Goal: Book appointment/travel/reservation

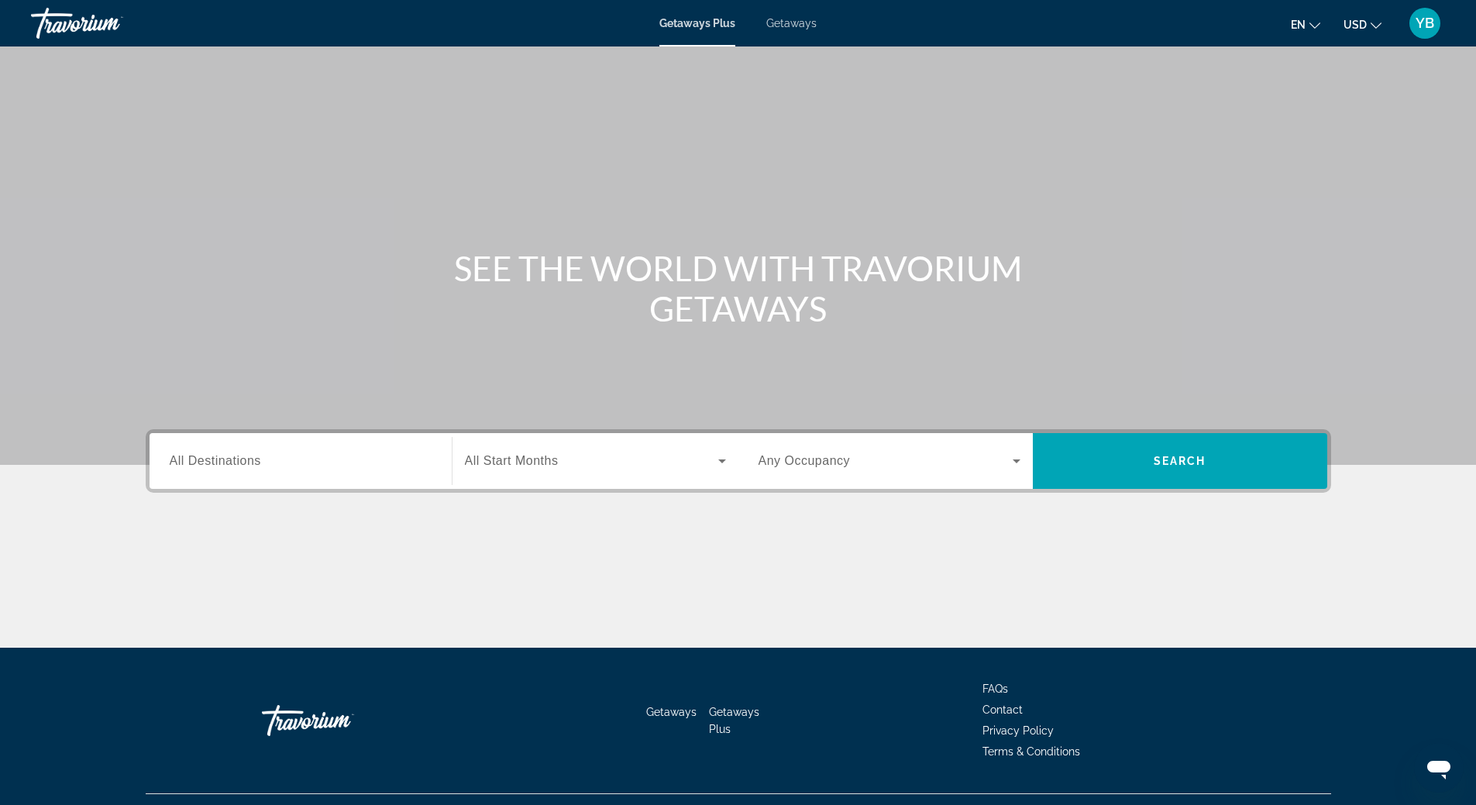
click at [251, 459] on span "All Destinations" at bounding box center [215, 460] width 91 height 13
click at [251, 459] on input "Destination All Destinations" at bounding box center [301, 462] width 262 height 19
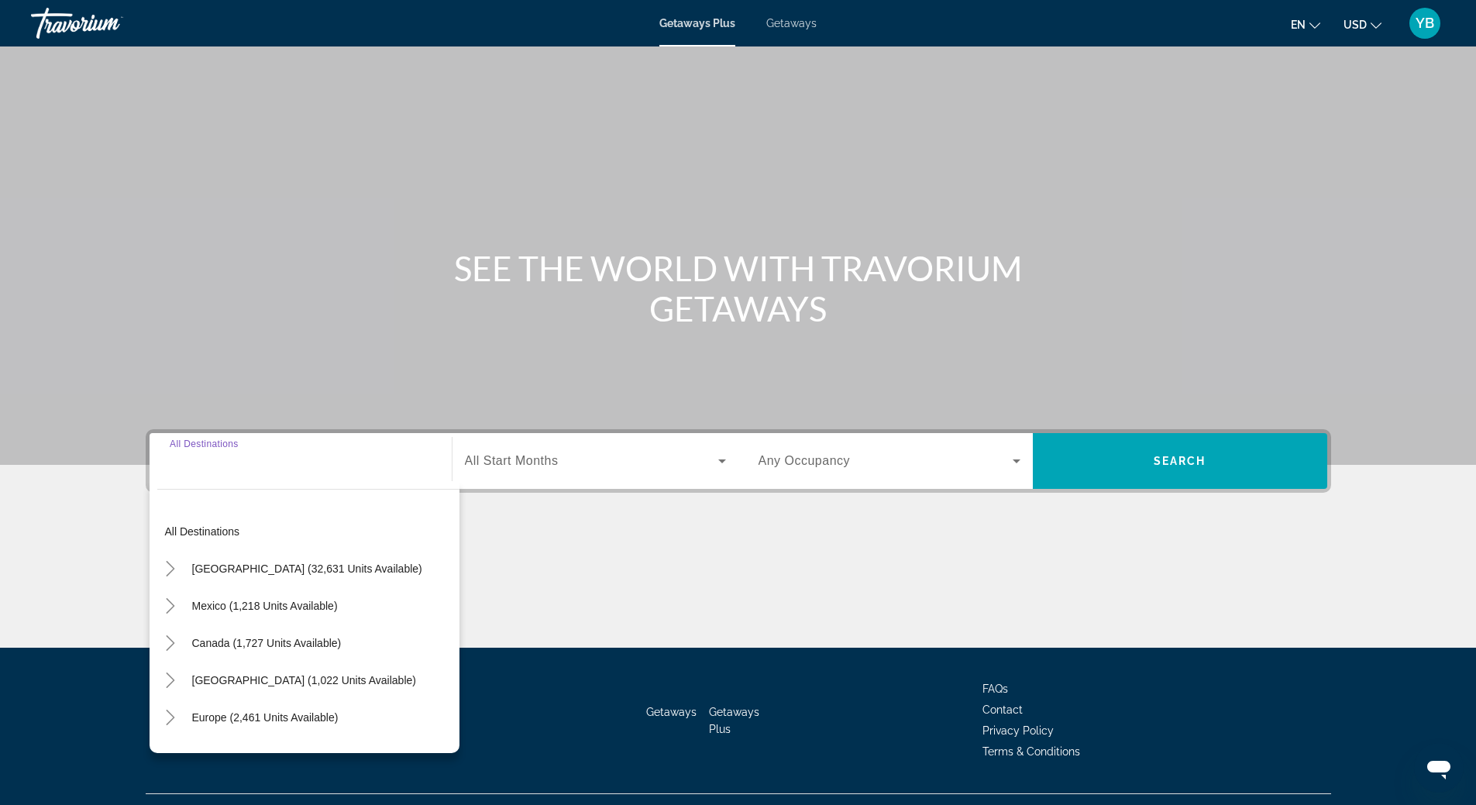
scroll to position [33, 0]
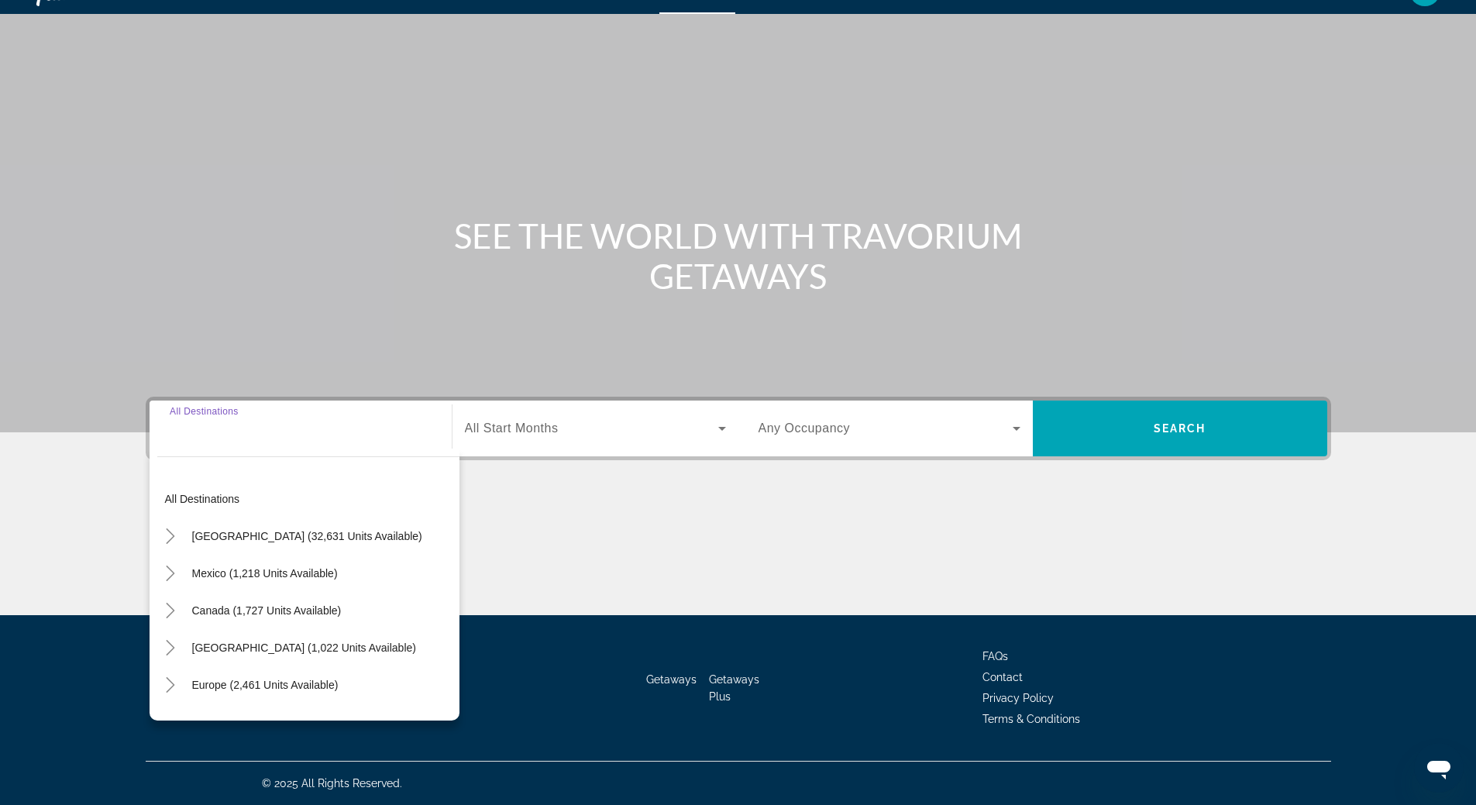
click at [213, 423] on input "Destination All Destinations" at bounding box center [301, 429] width 262 height 19
click at [282, 545] on span "Search widget" at bounding box center [307, 536] width 246 height 37
type input "**********"
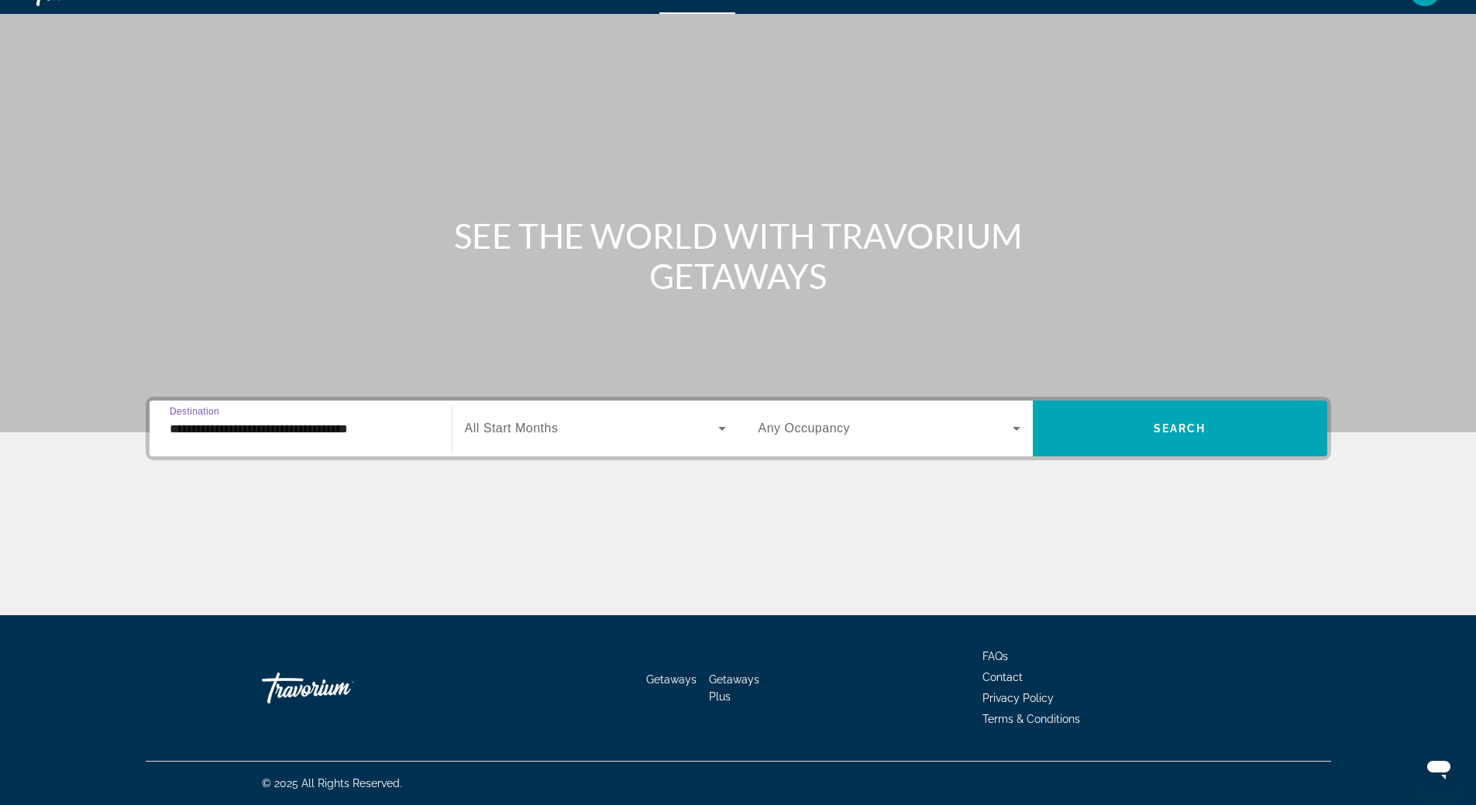
click at [529, 425] on span "All Start Months" at bounding box center [512, 428] width 94 height 13
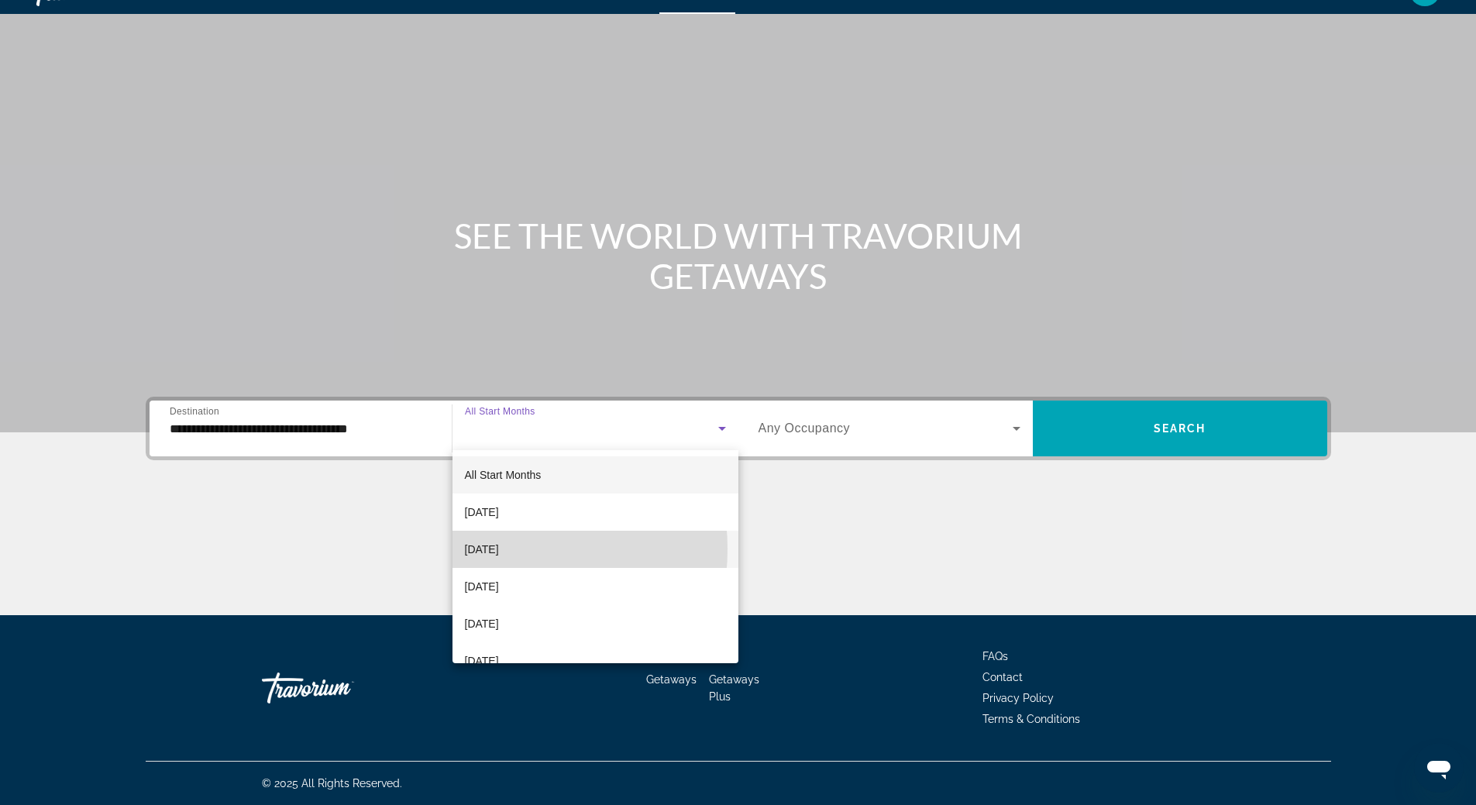
click at [486, 549] on span "[DATE]" at bounding box center [482, 549] width 34 height 19
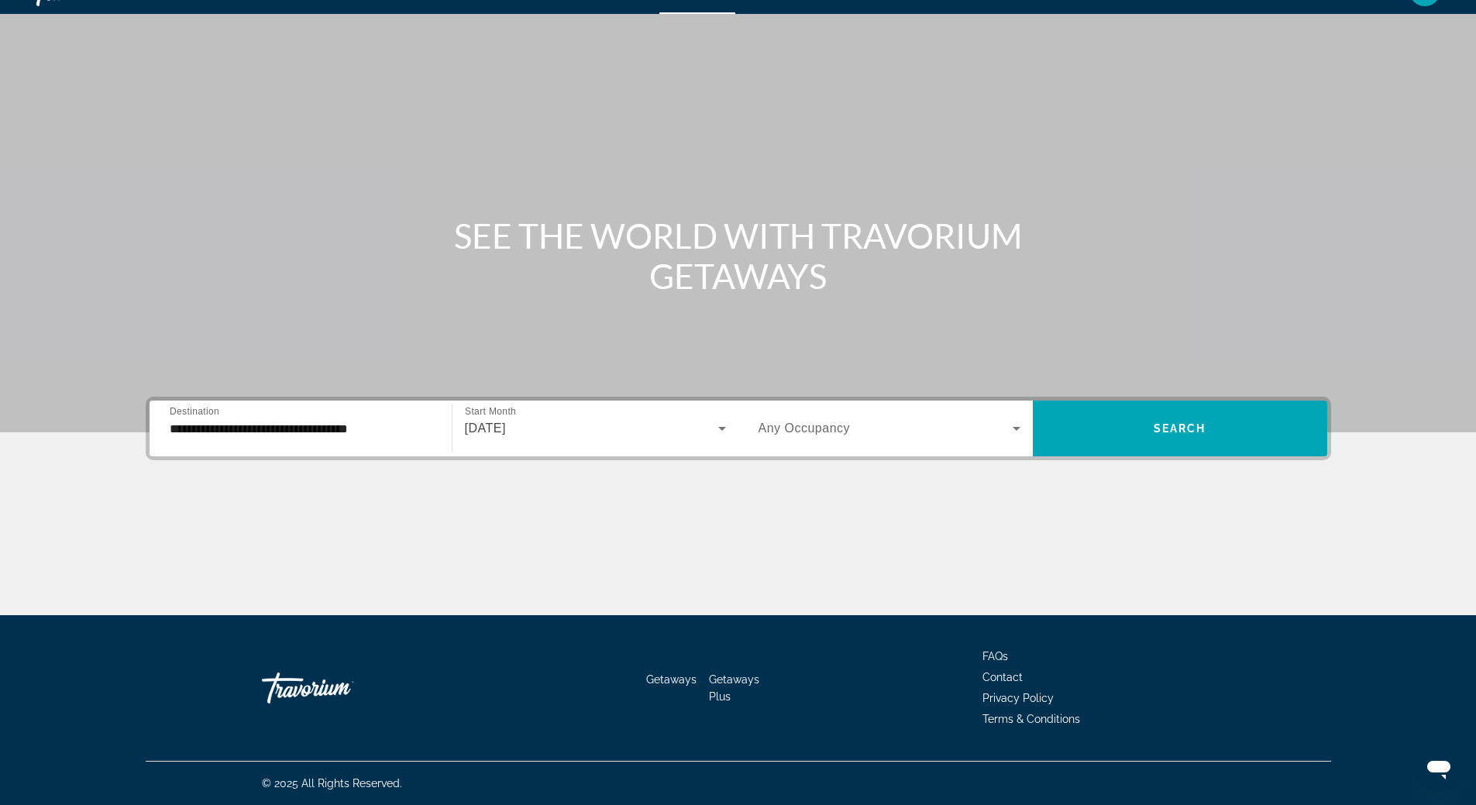
click at [824, 429] on span "Any Occupancy" at bounding box center [805, 428] width 92 height 13
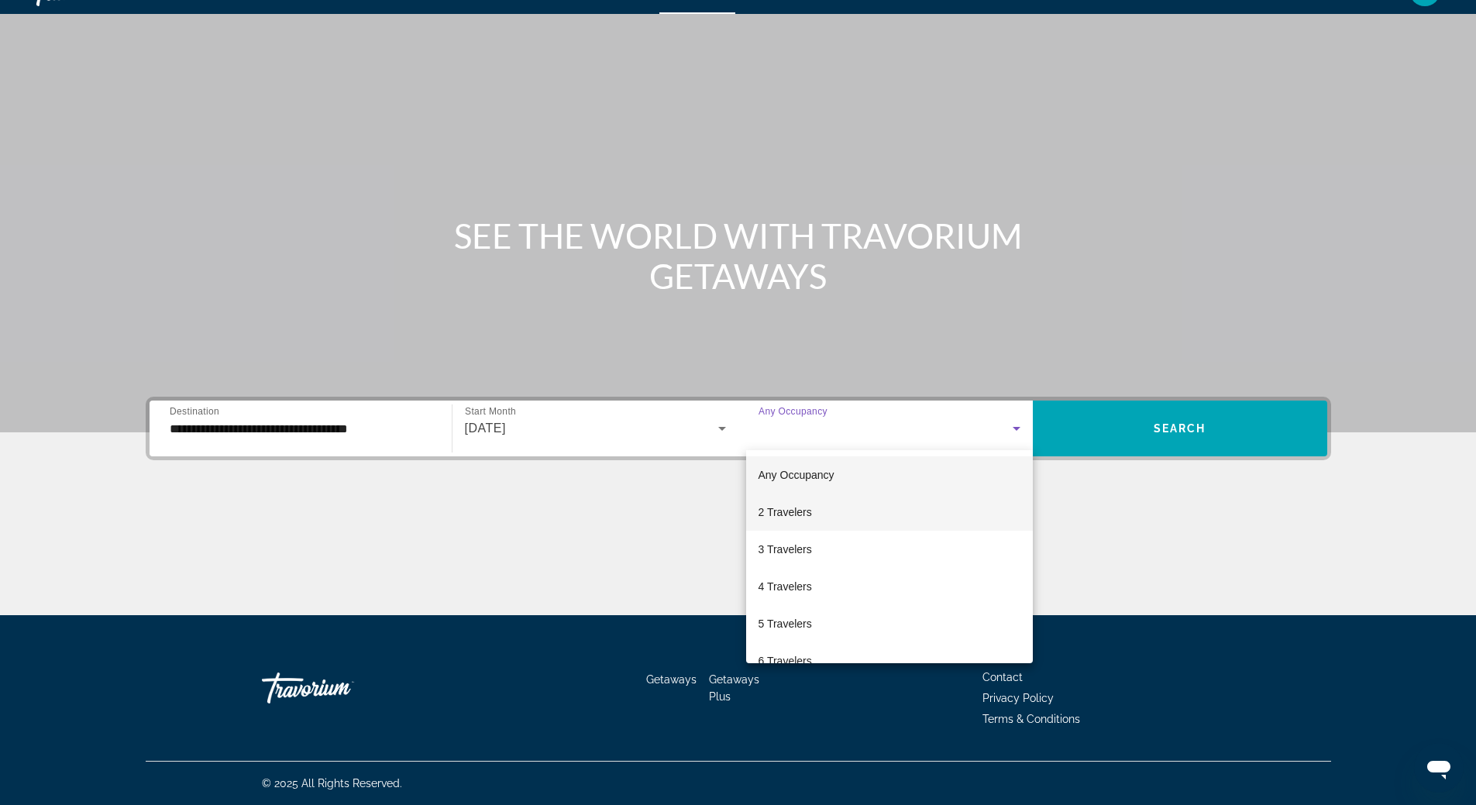
click at [802, 517] on span "2 Travelers" at bounding box center [785, 512] width 53 height 19
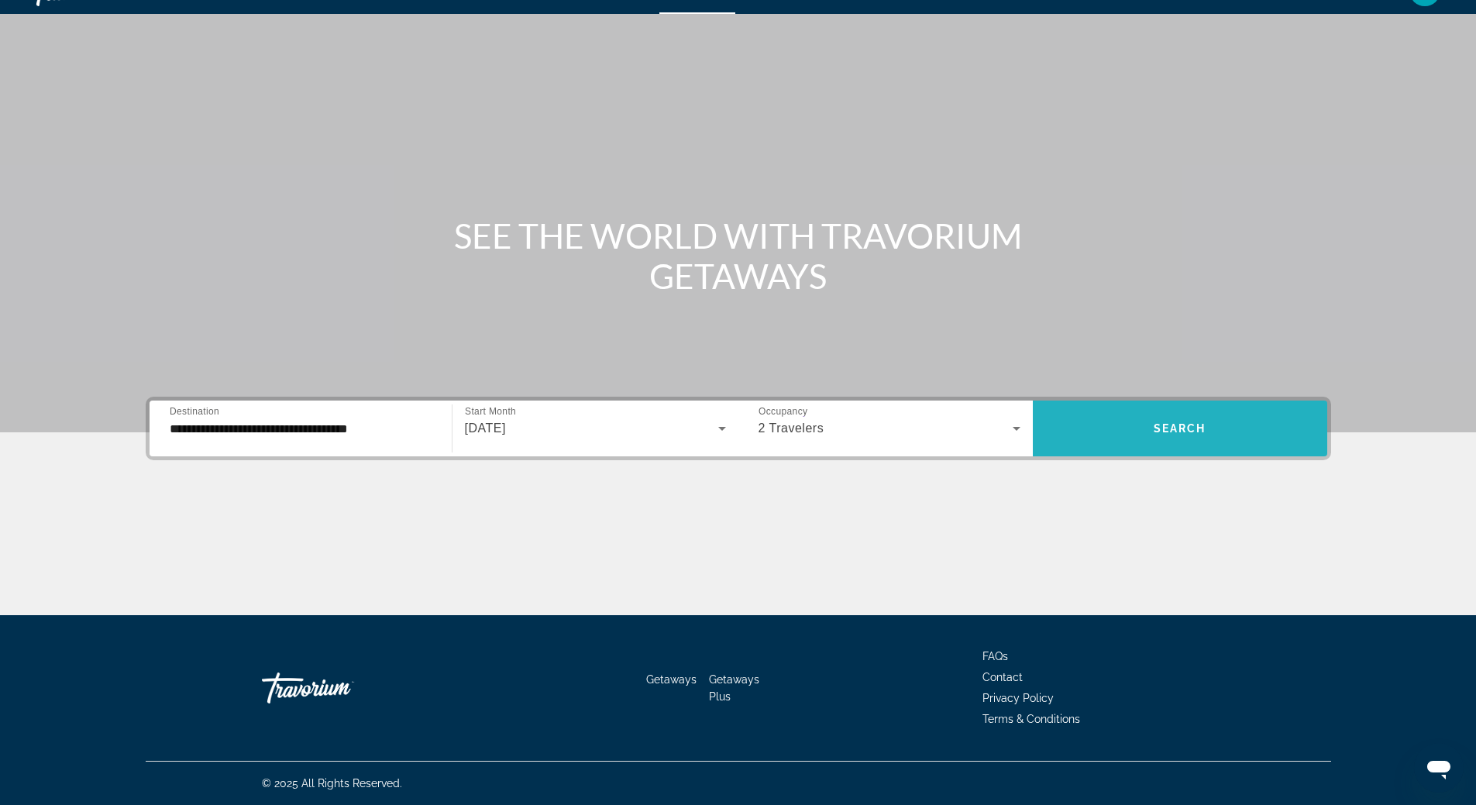
click at [1170, 451] on span "Search widget" at bounding box center [1180, 429] width 294 height 56
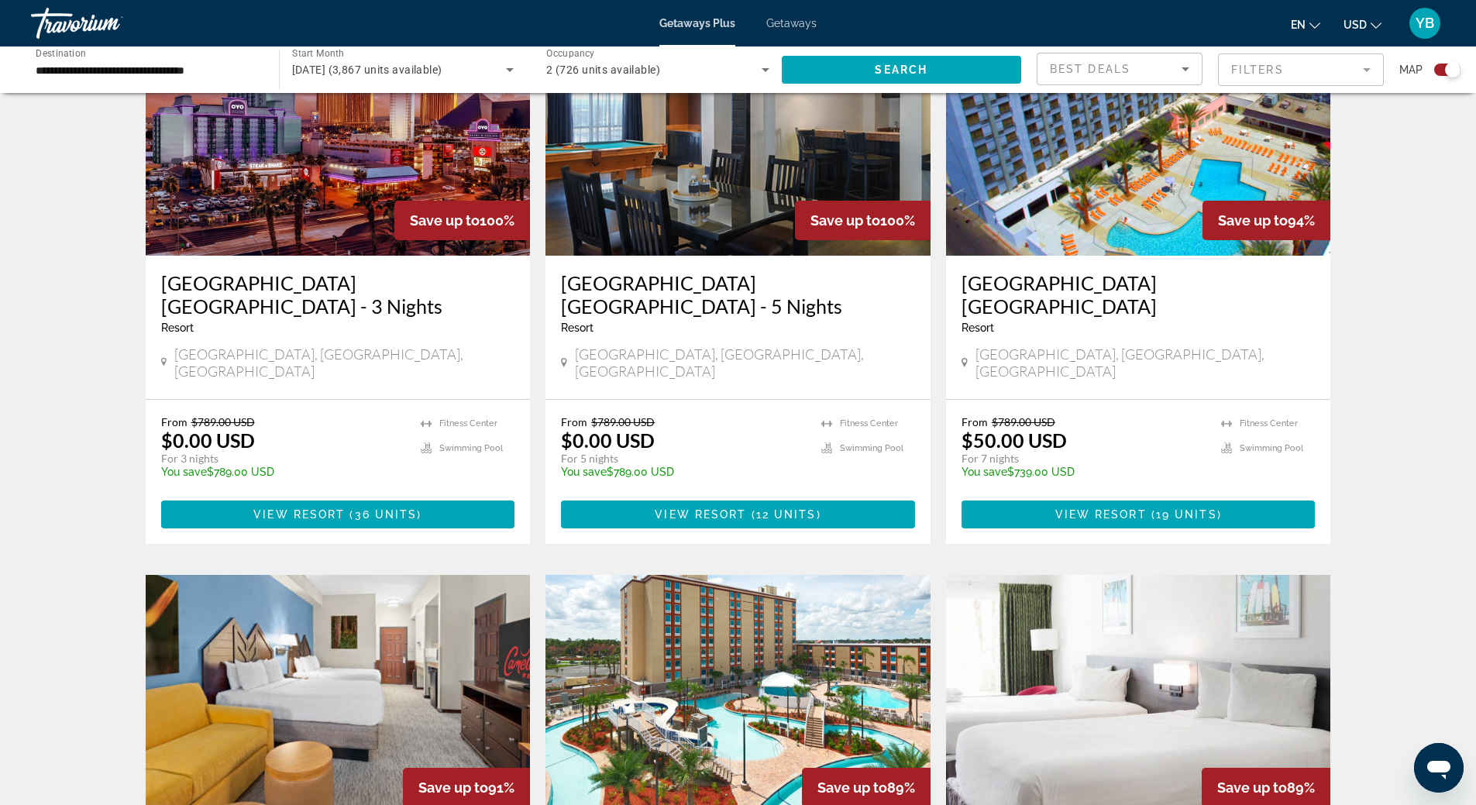
scroll to position [930, 0]
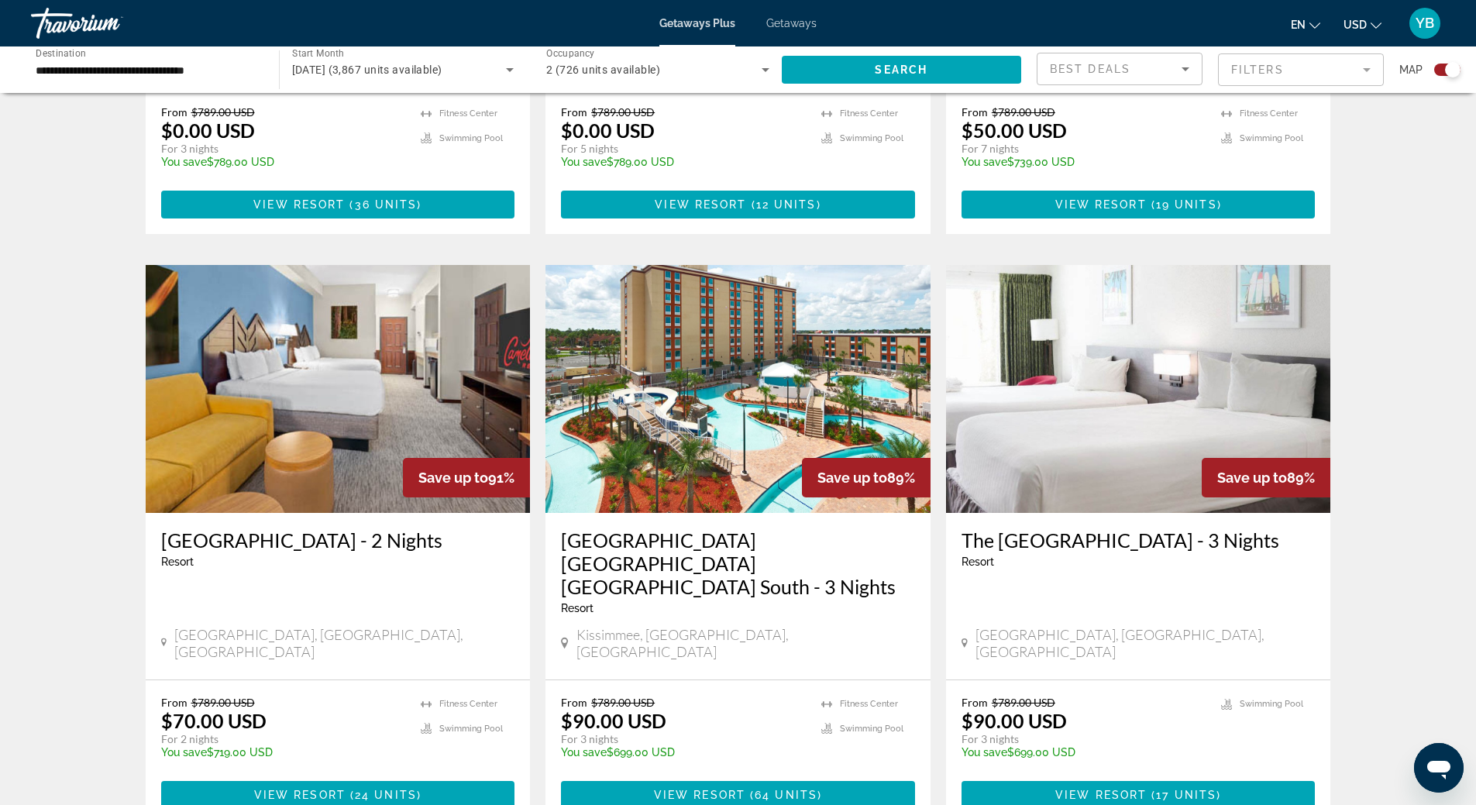
click at [1176, 64] on icon "Sort by" at bounding box center [1185, 69] width 19 height 19
click at [1262, 59] on div at bounding box center [738, 402] width 1476 height 805
click at [1262, 64] on mat-form-field "Filters" at bounding box center [1301, 69] width 166 height 33
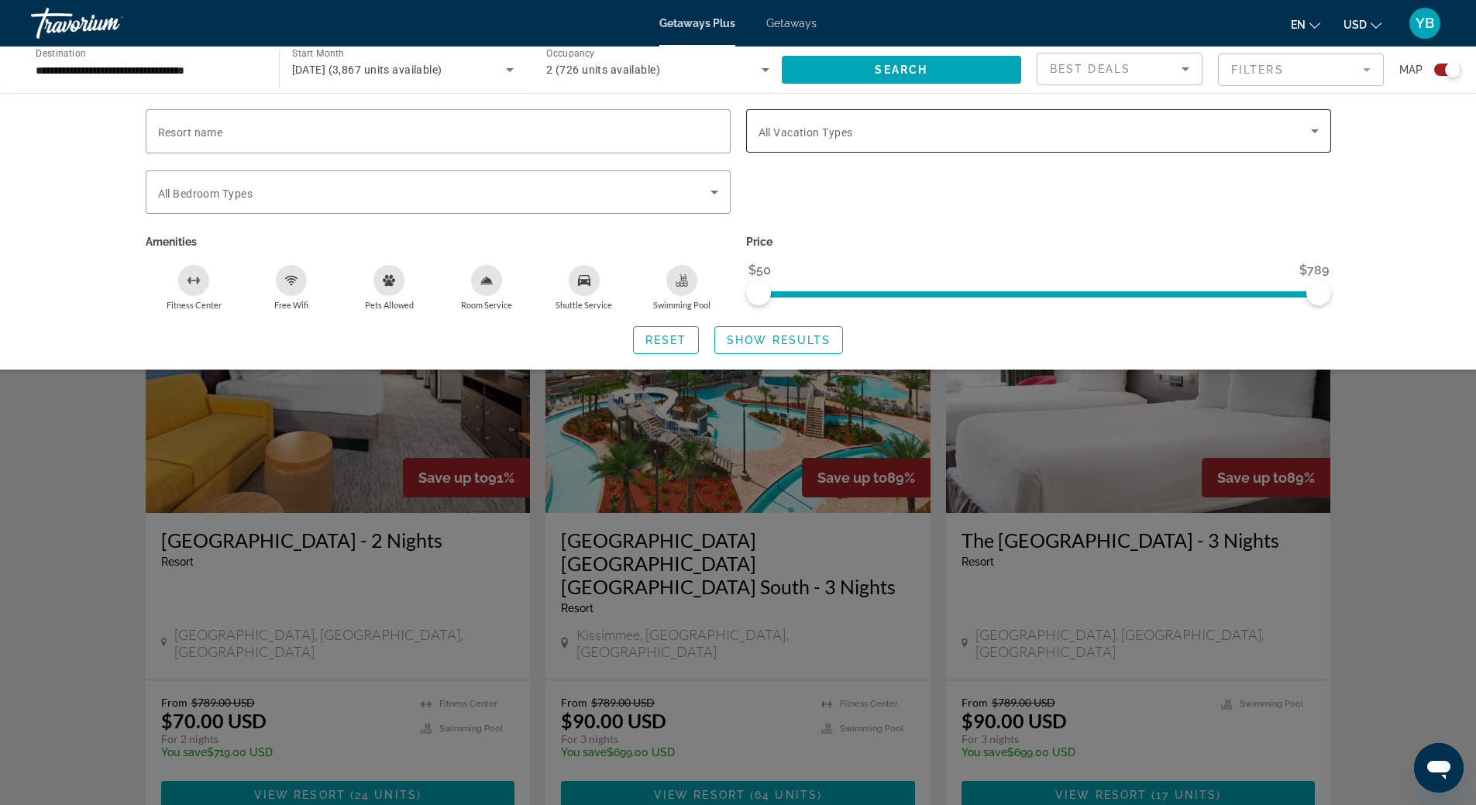
click at [832, 133] on span "All Vacation Types" at bounding box center [806, 132] width 95 height 12
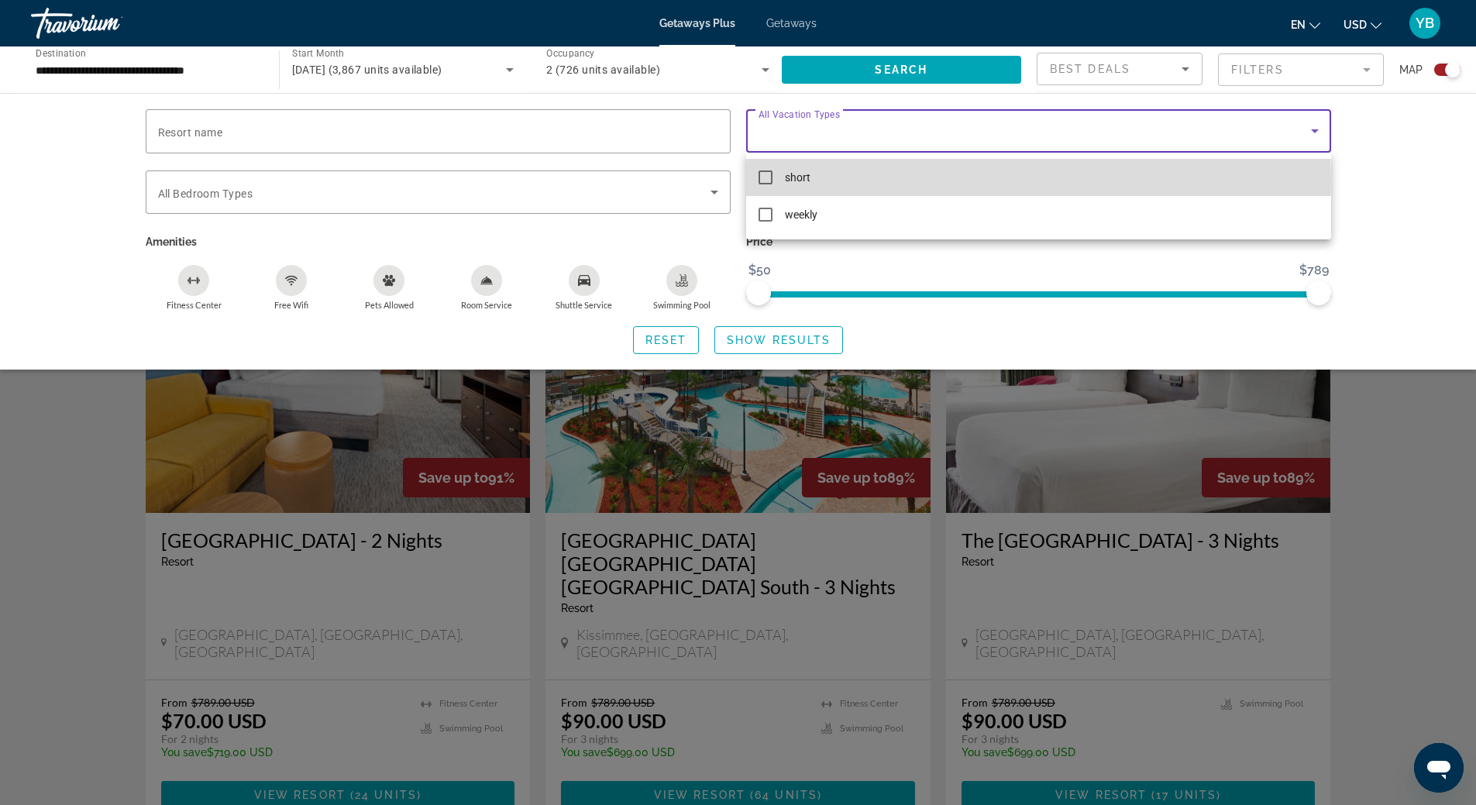
click at [796, 181] on span "short" at bounding box center [798, 177] width 26 height 19
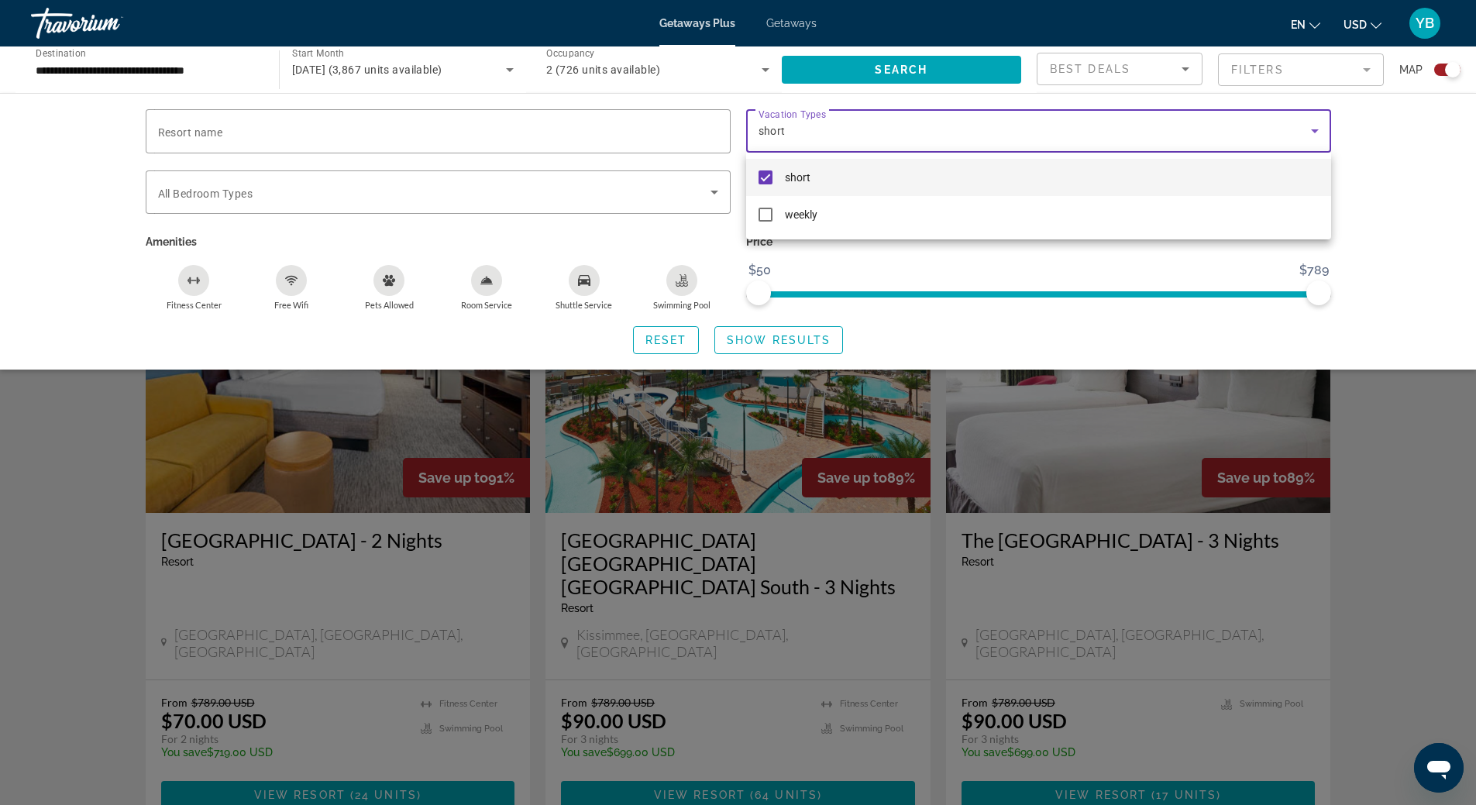
click at [675, 288] on div at bounding box center [738, 402] width 1476 height 805
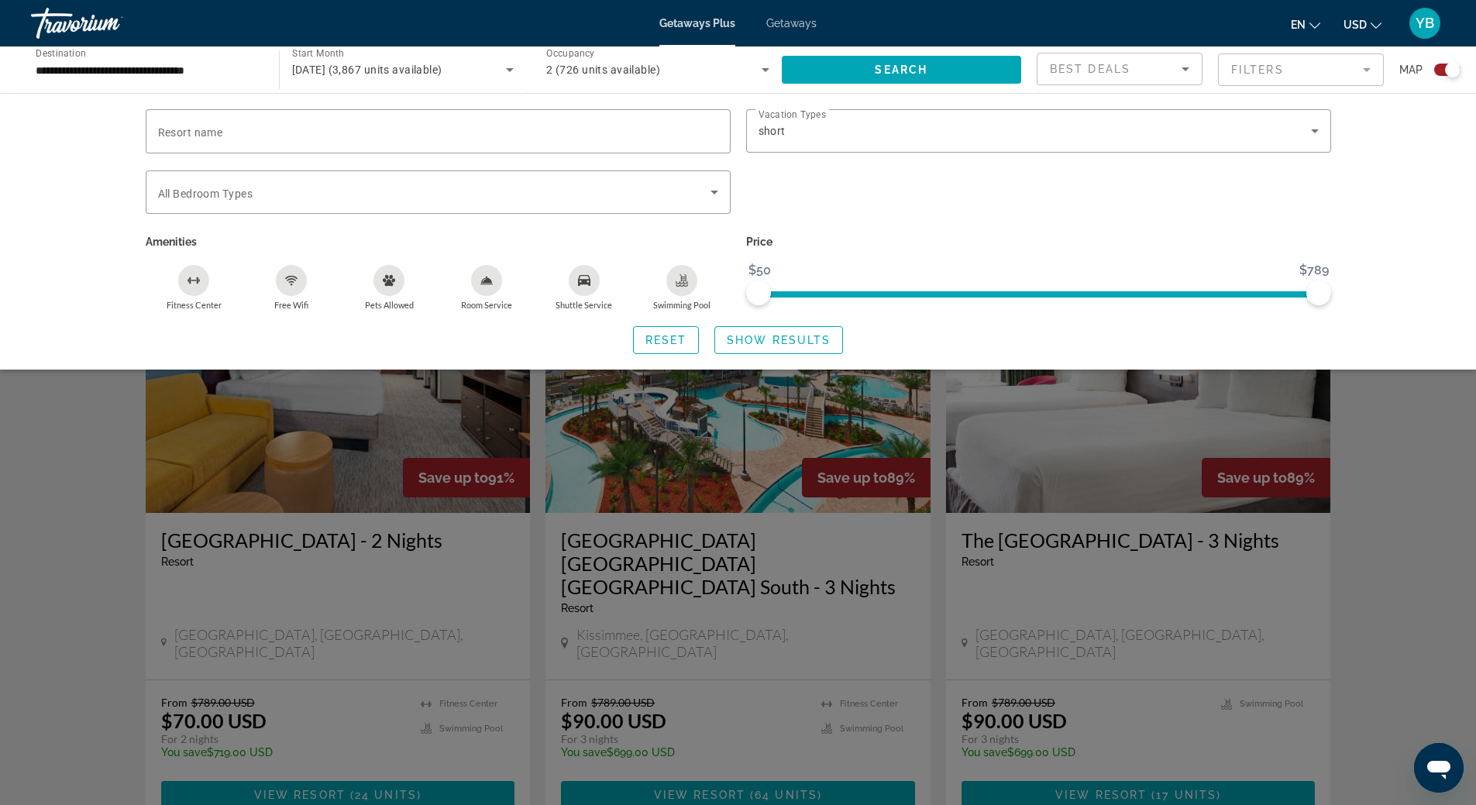
click at [687, 284] on icon "Swimming Pool" at bounding box center [682, 280] width 12 height 12
click at [780, 345] on span "Show Results" at bounding box center [779, 340] width 104 height 12
